Goal: Task Accomplishment & Management: Use online tool/utility

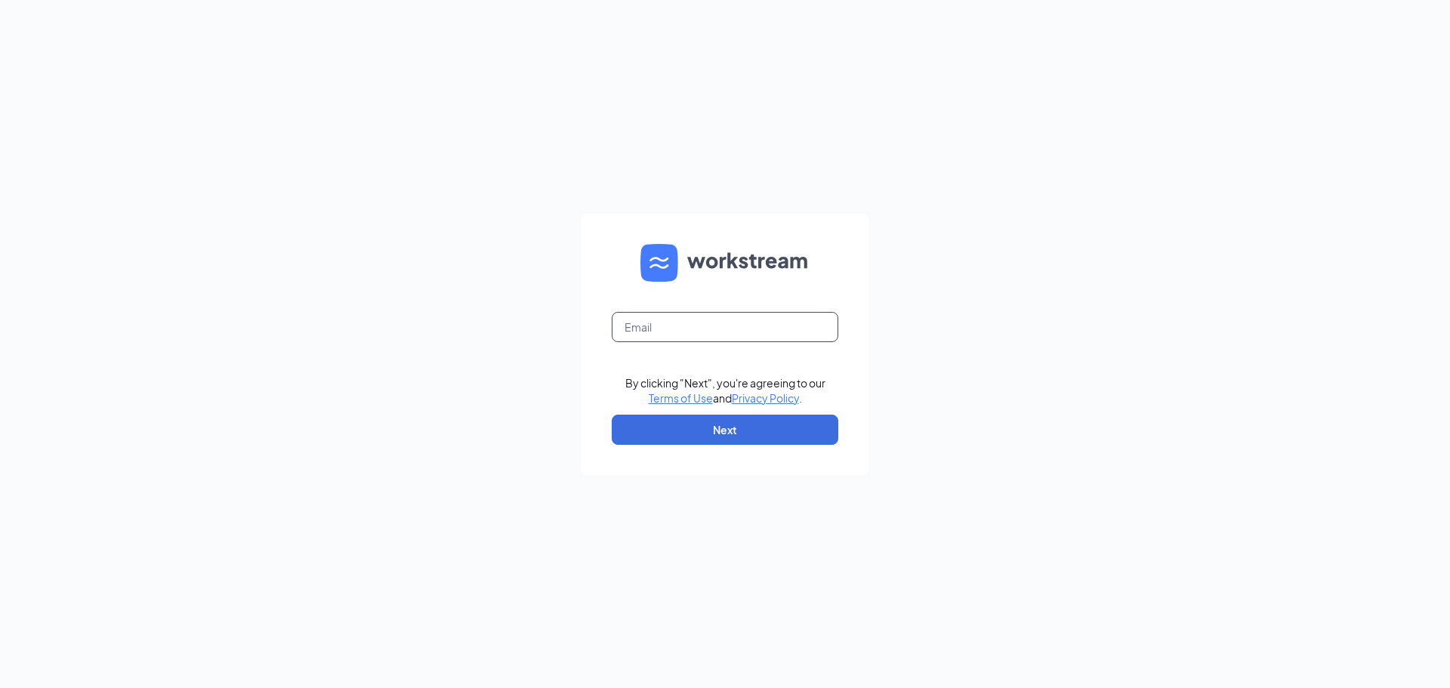
click at [686, 331] on input "text" at bounding box center [725, 327] width 227 height 30
type input "shadyside@madmex.com"
click at [719, 421] on button "Next" at bounding box center [725, 430] width 227 height 30
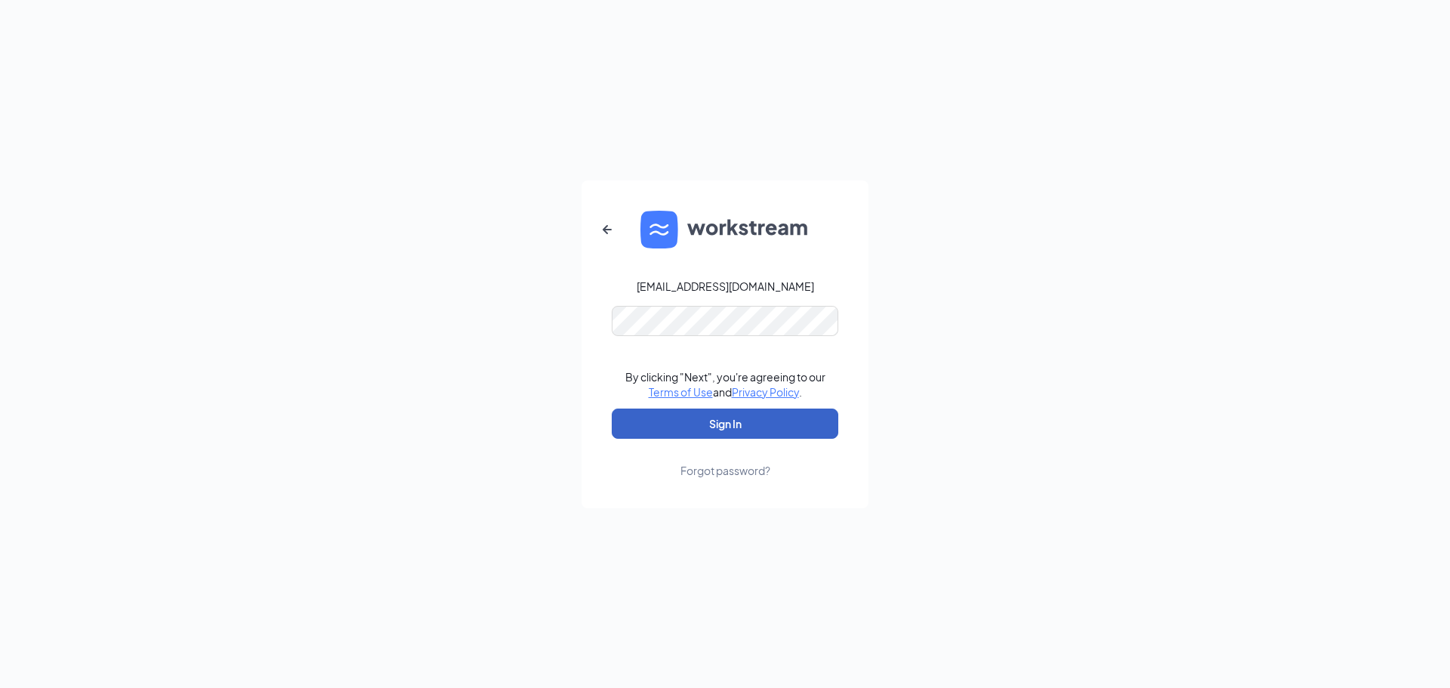
click at [727, 424] on button "Sign In" at bounding box center [725, 423] width 227 height 30
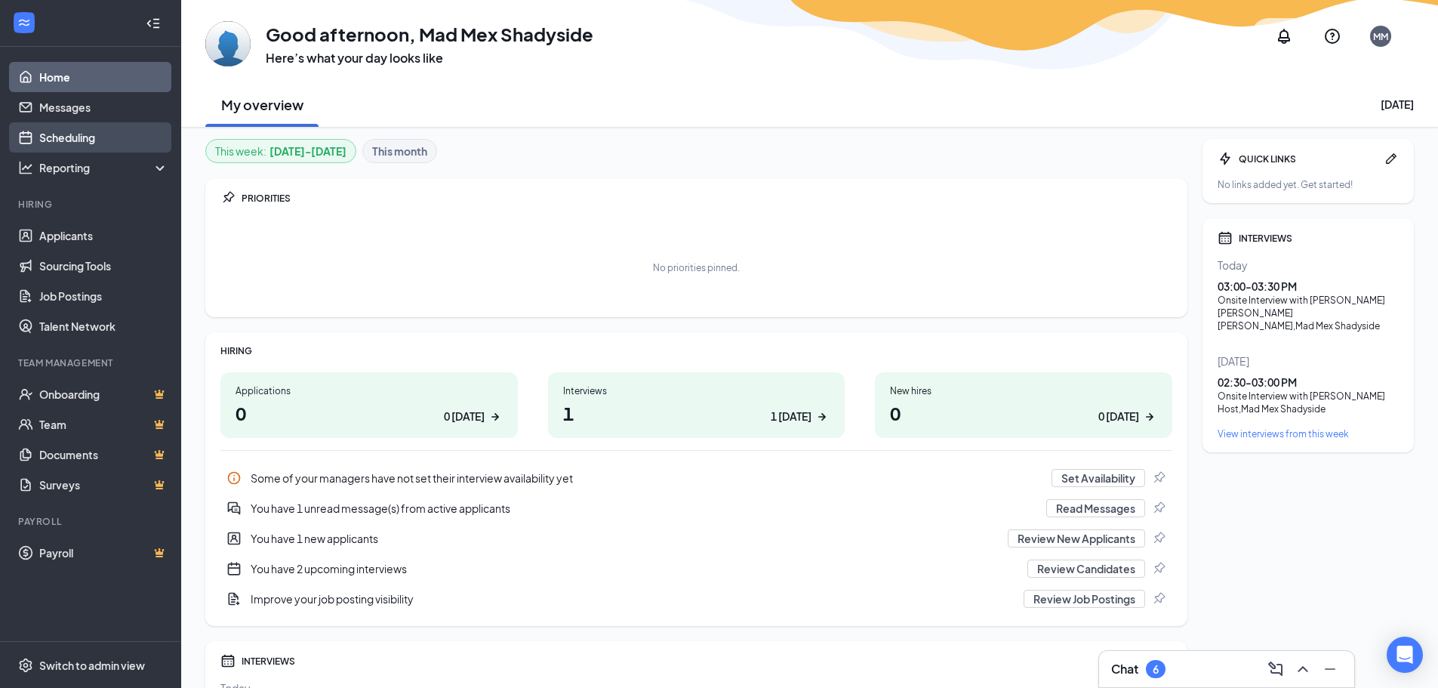
click at [51, 137] on link "Scheduling" at bounding box center [103, 137] width 129 height 30
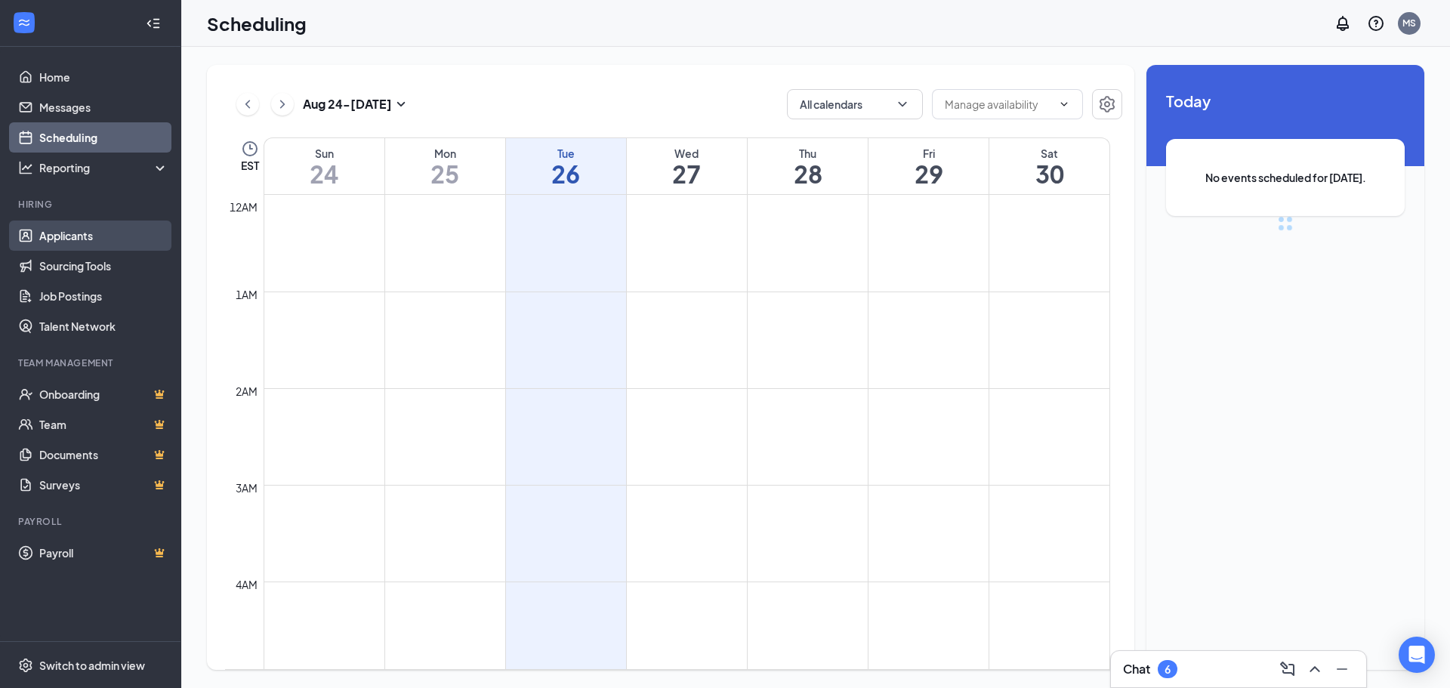
scroll to position [742, 0]
click at [59, 233] on link "Applicants" at bounding box center [103, 235] width 129 height 30
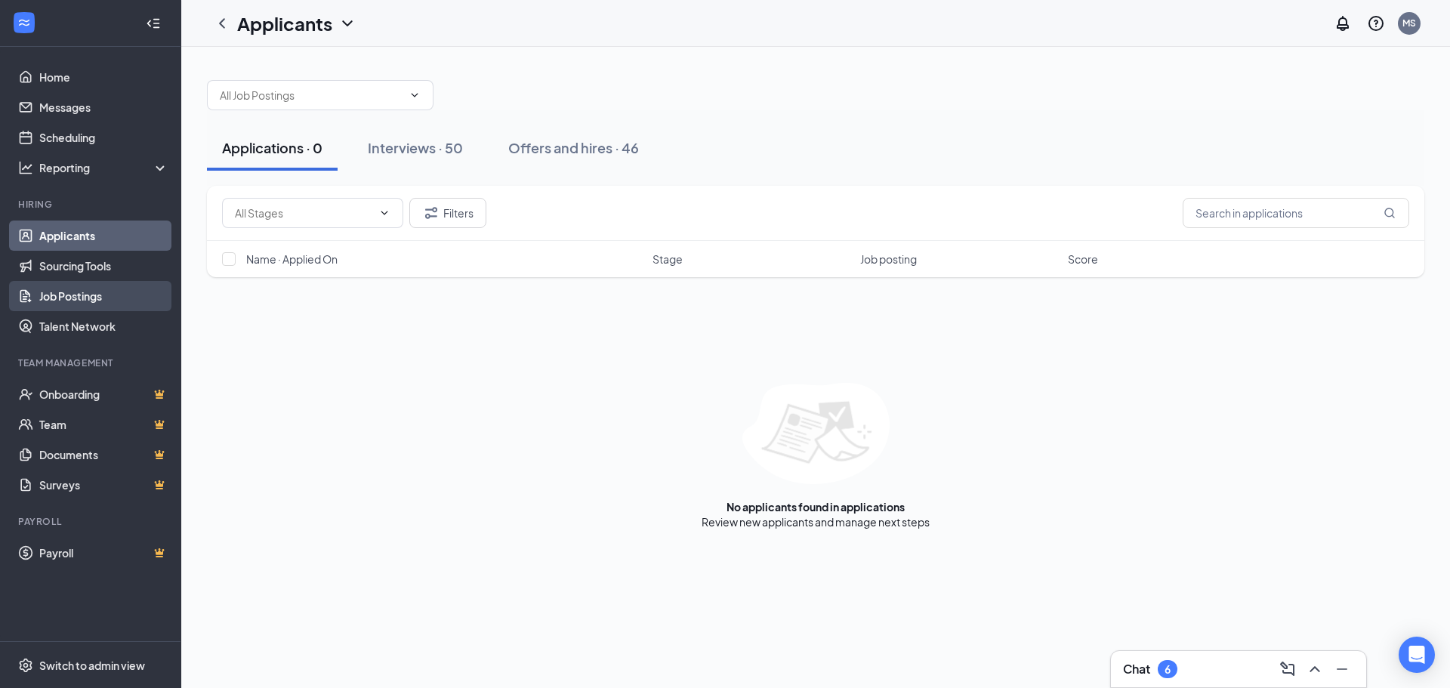
click at [89, 291] on link "Job Postings" at bounding box center [103, 296] width 129 height 30
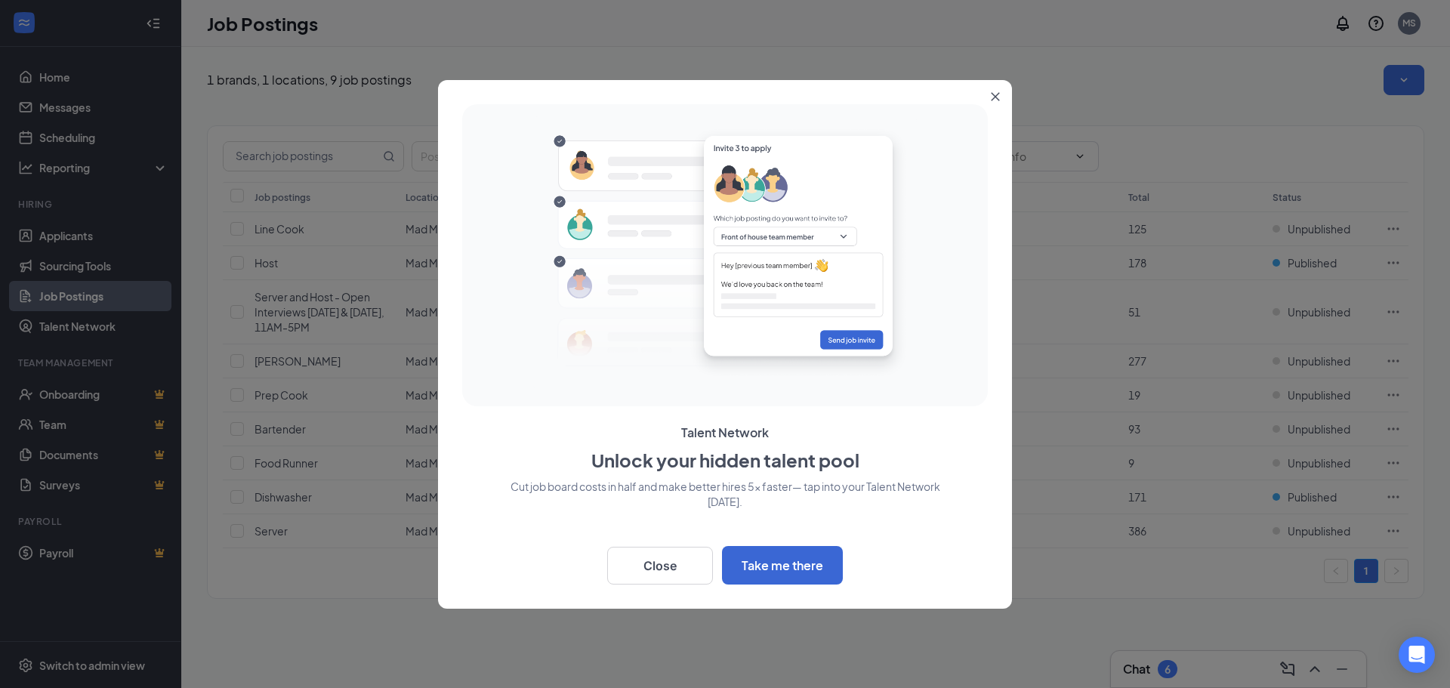
click at [997, 97] on icon "Close" at bounding box center [995, 96] width 8 height 8
